Goal: Information Seeking & Learning: Understand process/instructions

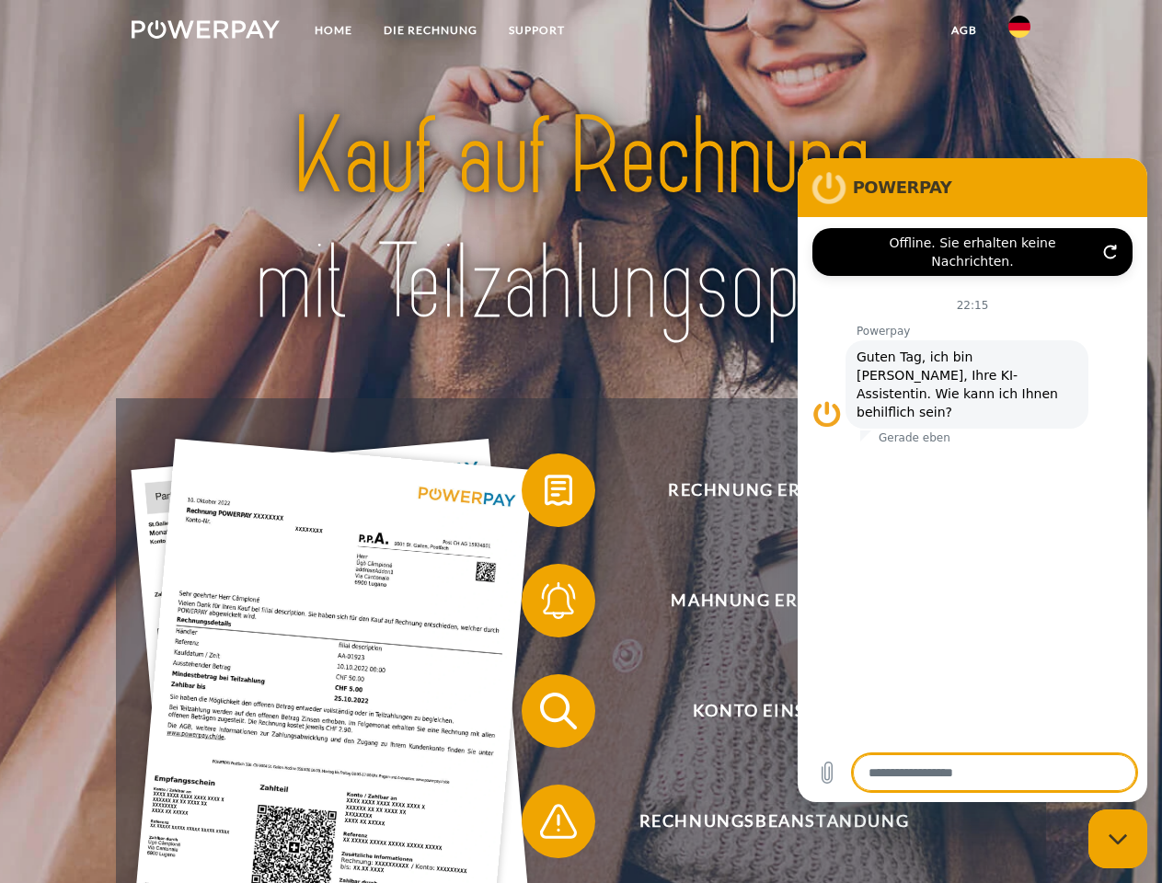
click at [205, 32] on img at bounding box center [206, 29] width 148 height 18
click at [1019, 32] on img at bounding box center [1019, 27] width 22 height 22
click at [963, 30] on link "agb" at bounding box center [963, 30] width 57 height 33
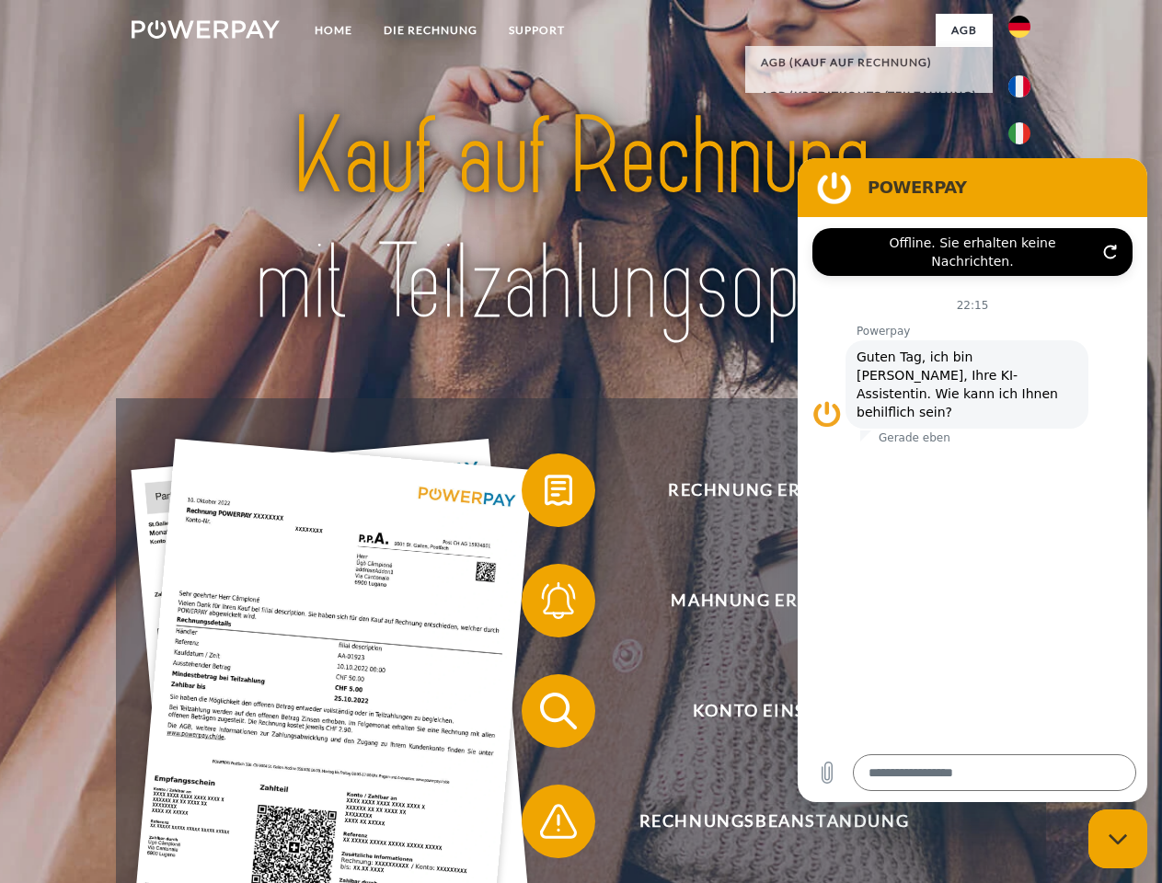
click at [544, 494] on span at bounding box center [531, 490] width 92 height 92
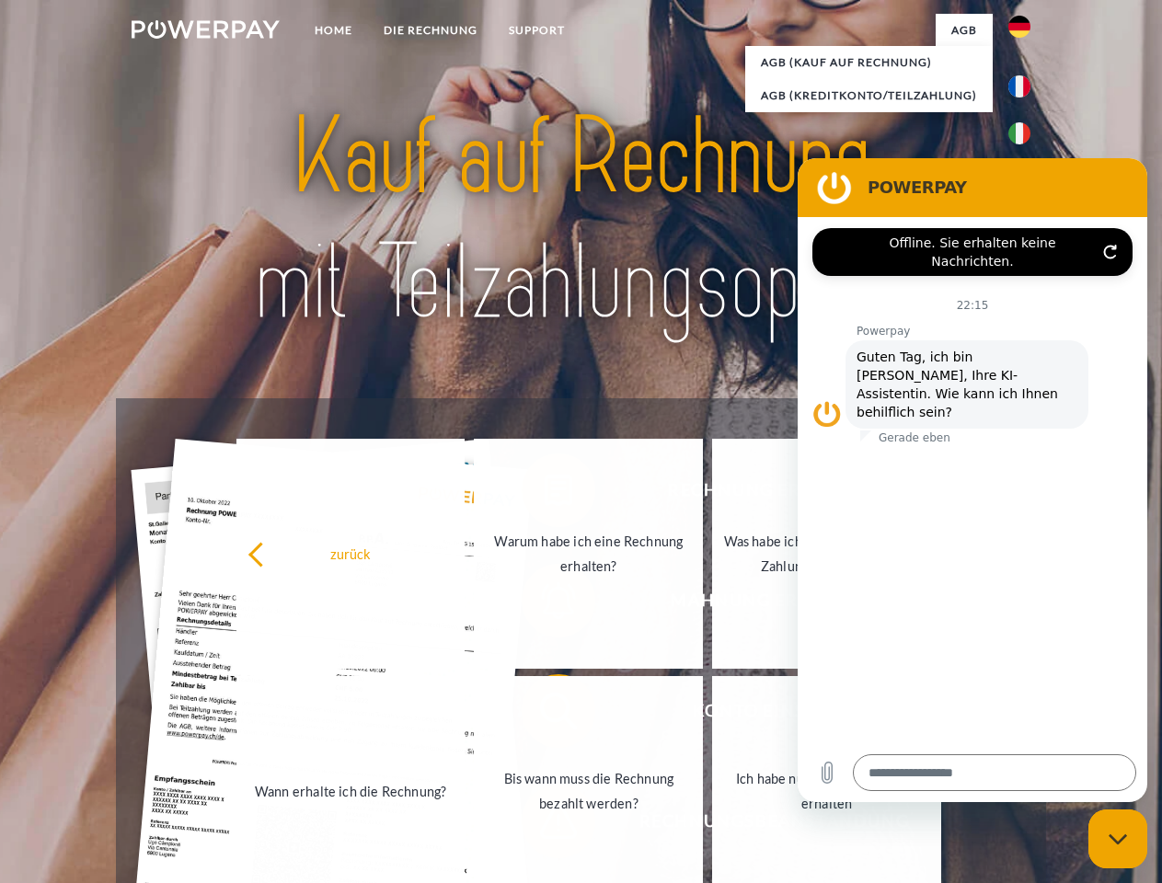
click at [465, 715] on link "Wann erhalte ich die Rechnung?" at bounding box center [350, 791] width 229 height 230
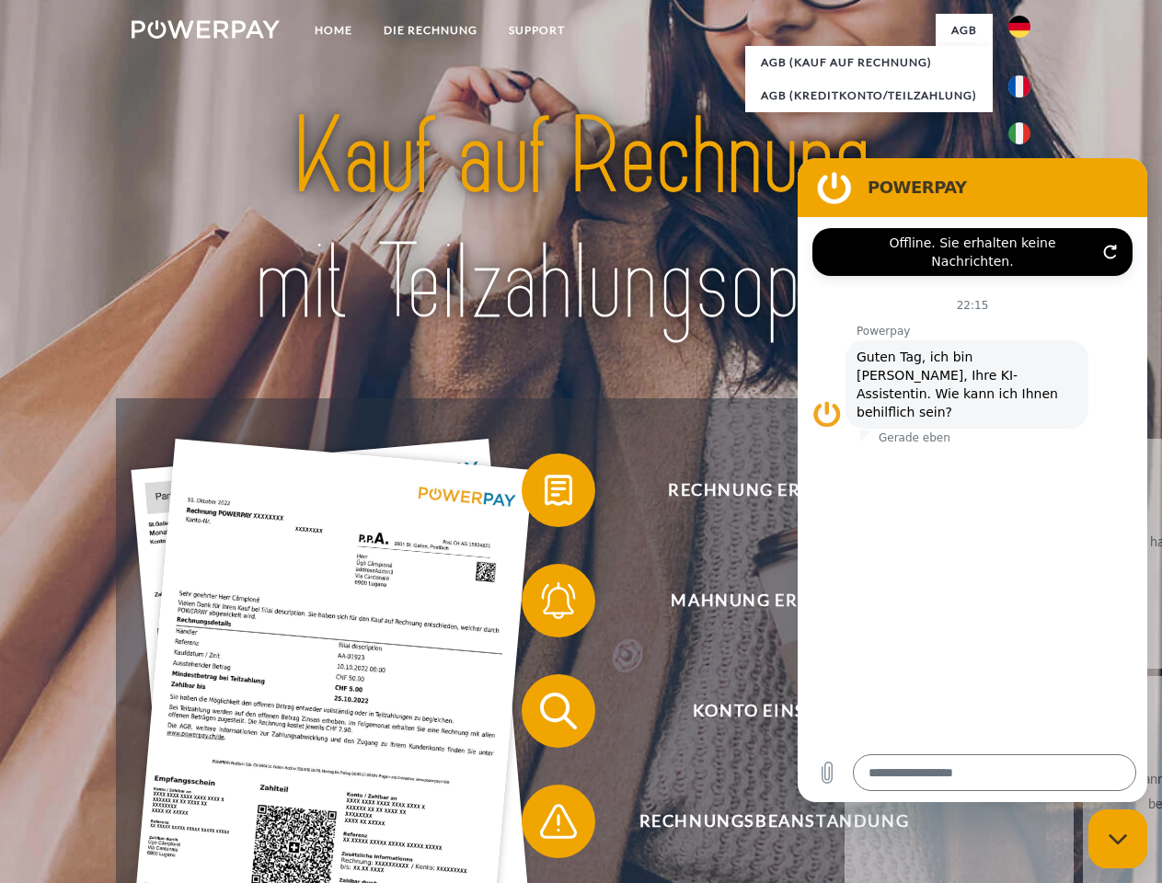
click at [544, 825] on span at bounding box center [531, 821] width 92 height 92
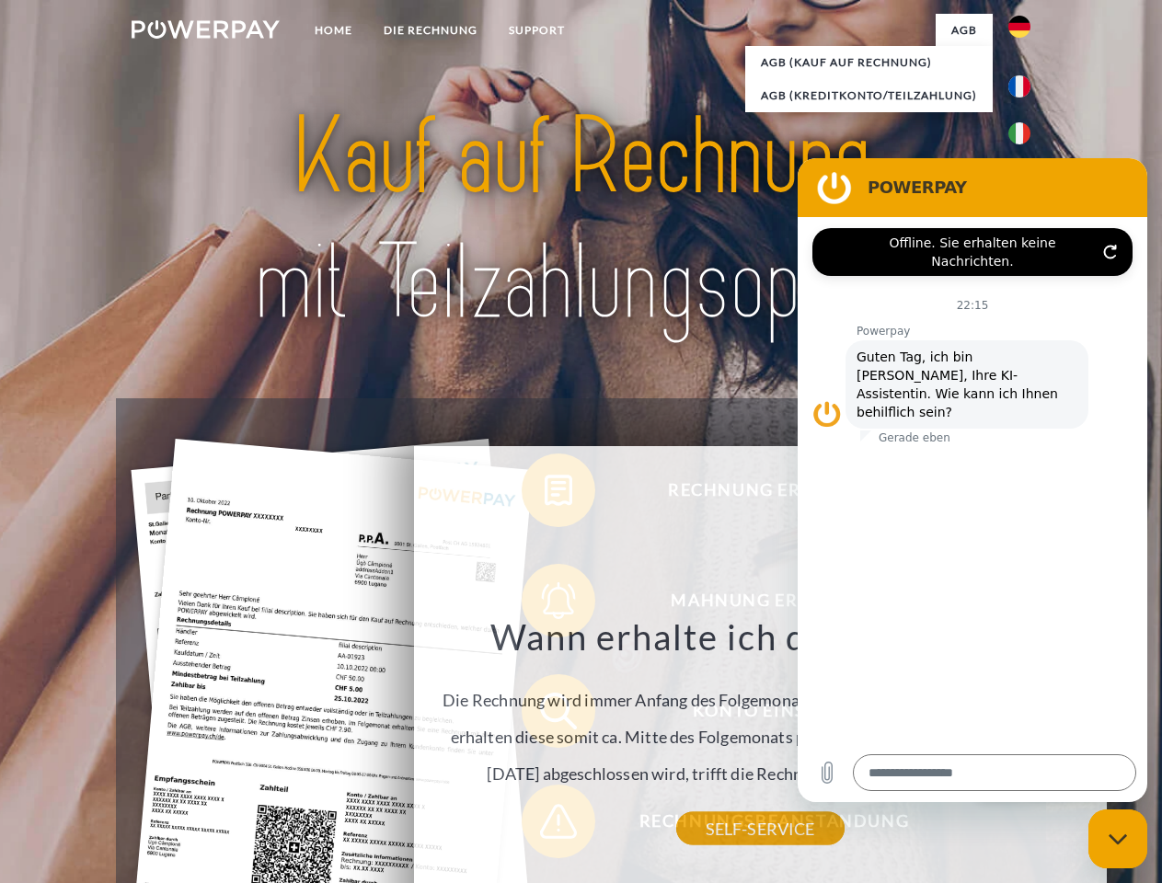
click at [1117, 839] on icon "Messaging-Fenster schließen" at bounding box center [1117, 839] width 19 height 12
type textarea "*"
